Goal: Check status: Check status

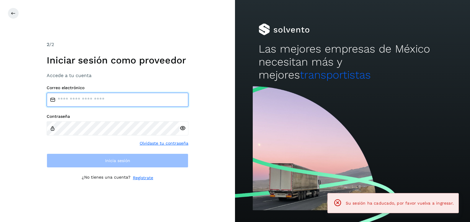
click at [74, 99] on input "email" at bounding box center [118, 100] width 142 height 14
type input "**********"
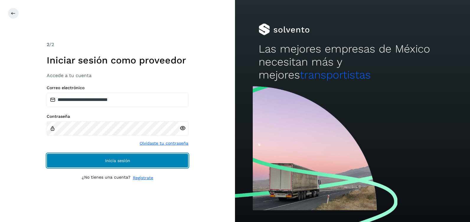
click at [134, 161] on button "Inicia sesión" at bounding box center [118, 160] width 142 height 14
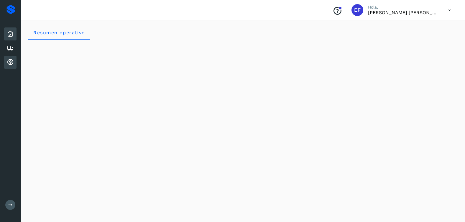
click at [9, 63] on icon at bounding box center [10, 62] width 7 height 7
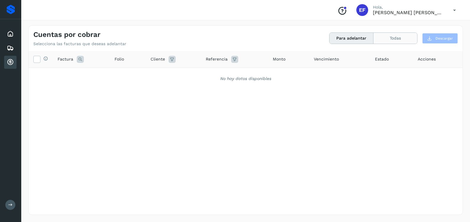
click at [396, 37] on button "Todas" at bounding box center [395, 38] width 44 height 11
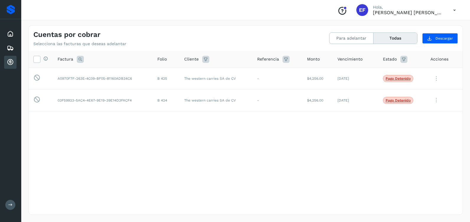
click at [389, 60] on span "Estado" at bounding box center [390, 59] width 14 height 6
click at [37, 59] on icon at bounding box center [37, 59] width 6 height 6
click at [37, 62] on span at bounding box center [37, 60] width 6 height 5
